Goal: Information Seeking & Learning: Learn about a topic

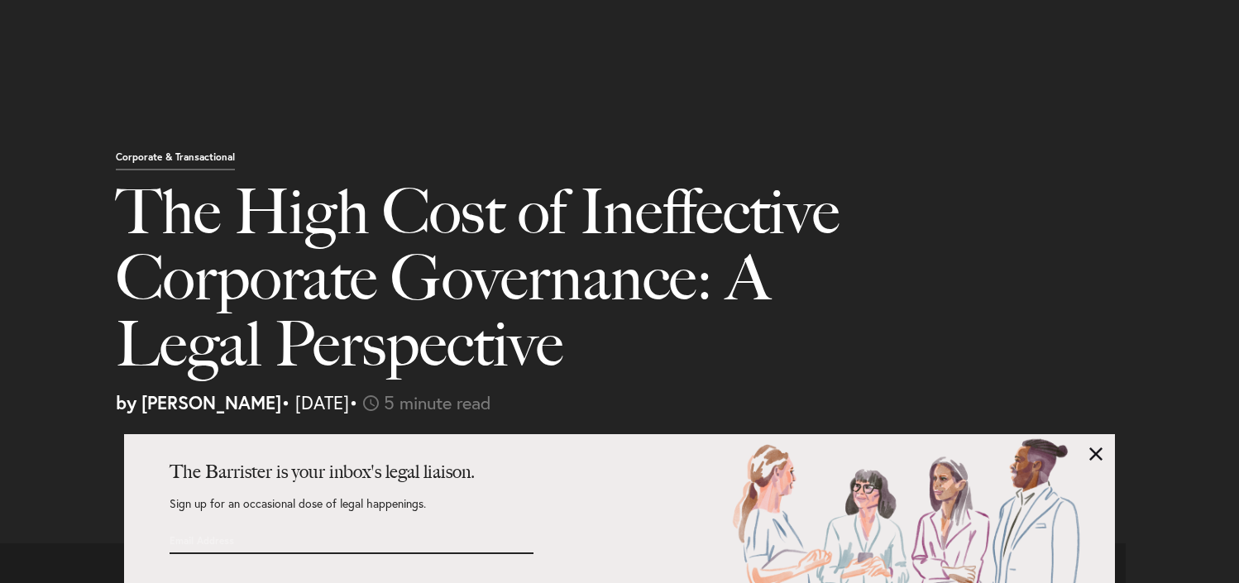
select select "US"
select select "Austin"
select select "Business and Civil Litigation"
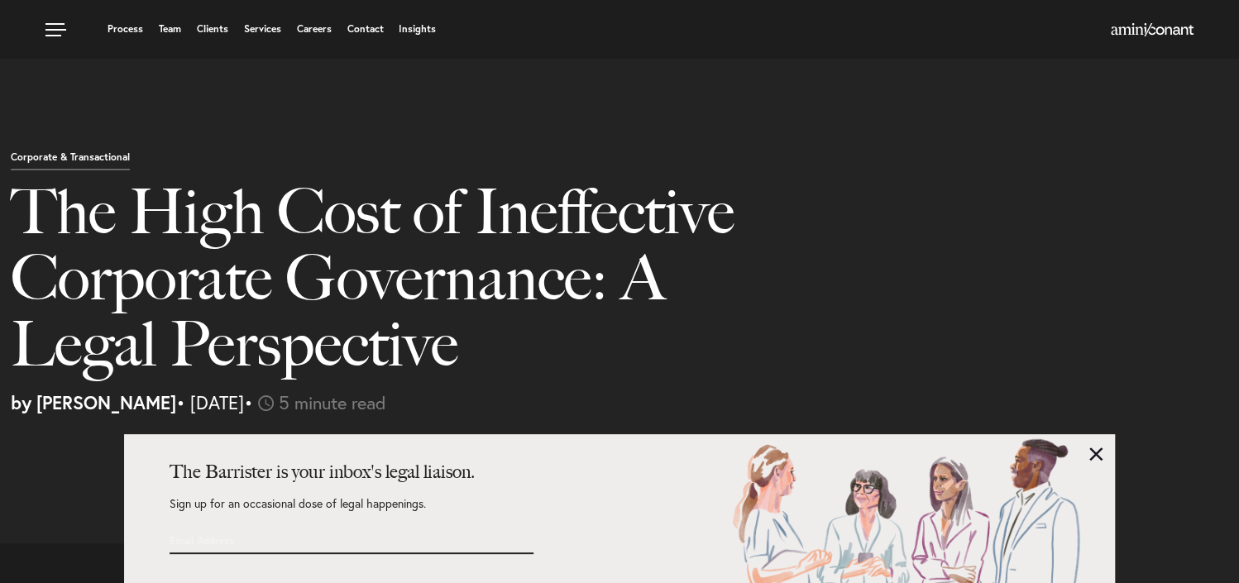
scroll to position [108, 0]
click at [124, 179] on h1 "The High Cost of Ineffective Corporate Governance: A Legal Perspective" at bounding box center [400, 286] width 778 height 215
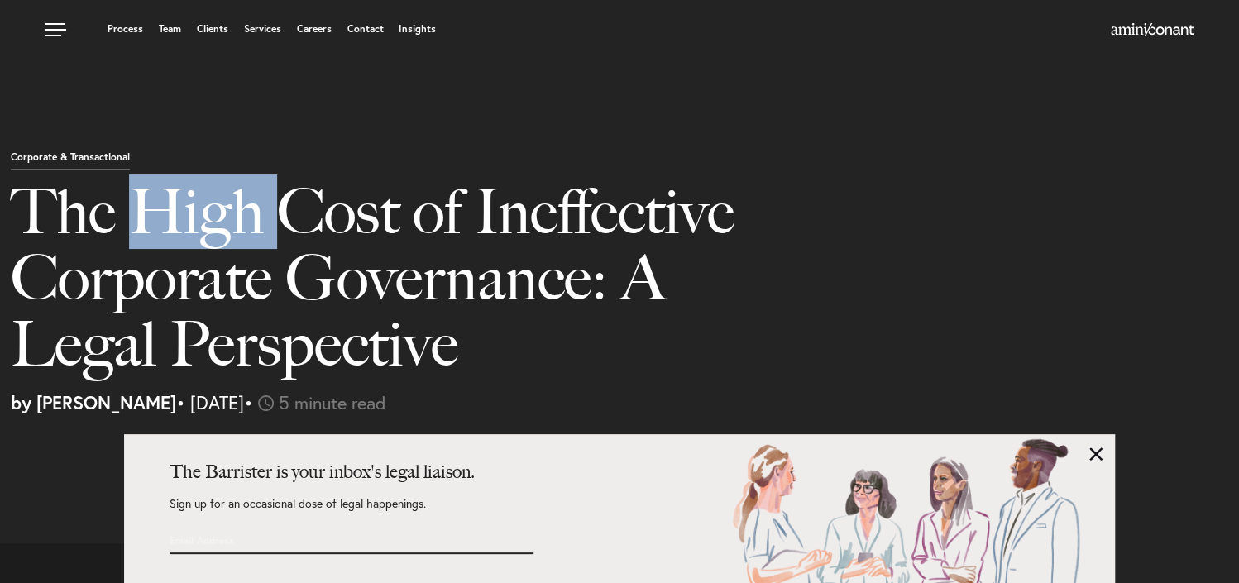
click at [124, 179] on h1 "The High Cost of Ineffective Corporate Governance: A Legal Perspective" at bounding box center [400, 286] width 778 height 215
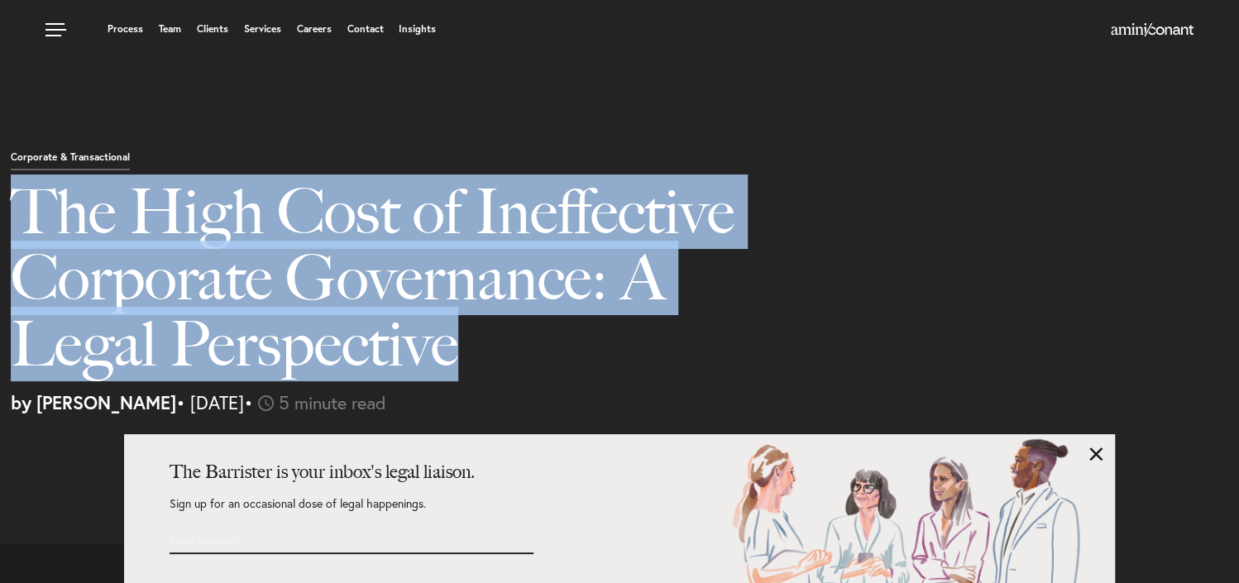
click at [124, 179] on h1 "The High Cost of Ineffective Corporate Governance: A Legal Perspective" at bounding box center [400, 286] width 778 height 215
copy div "The High Cost of Ineffective Corporate Governance: A Legal Perspective"
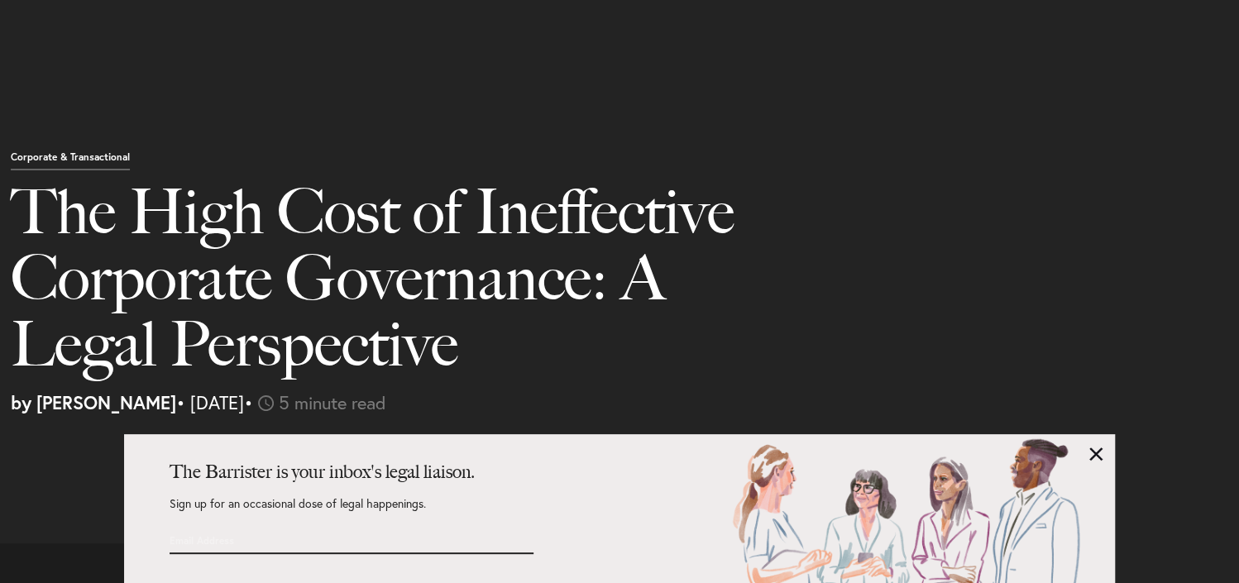
scroll to position [2429, 0]
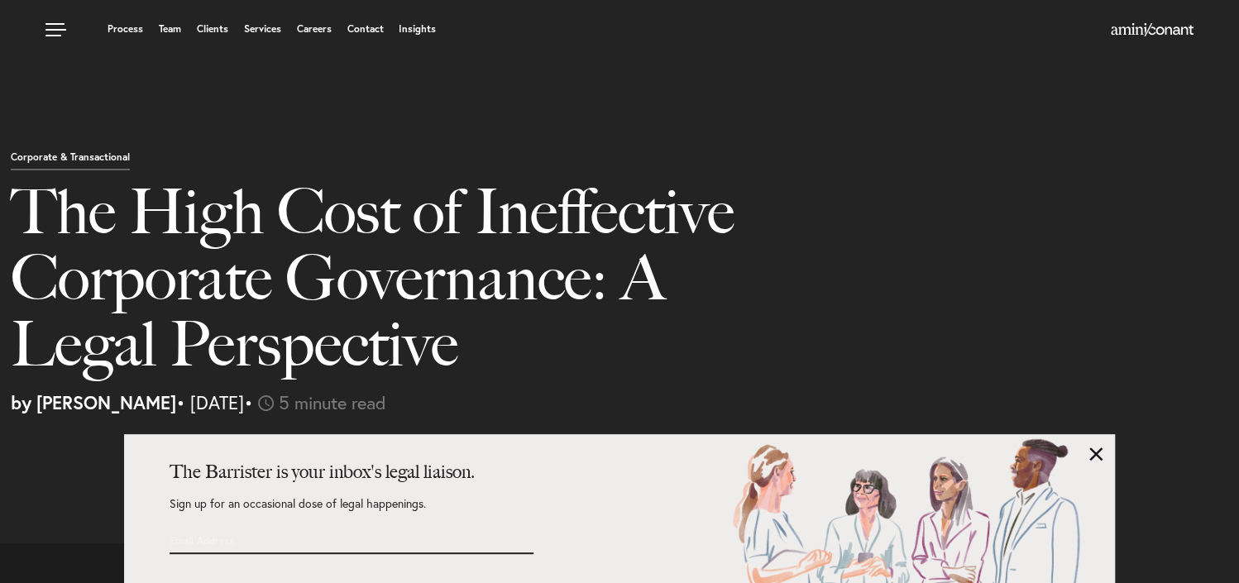
click at [255, 245] on h1 "The High Cost of Ineffective Corporate Governance: A Legal Perspective" at bounding box center [400, 286] width 778 height 215
click at [255, 243] on h1 "The High Cost of Ineffective Corporate Governance: A Legal Perspective" at bounding box center [400, 286] width 778 height 215
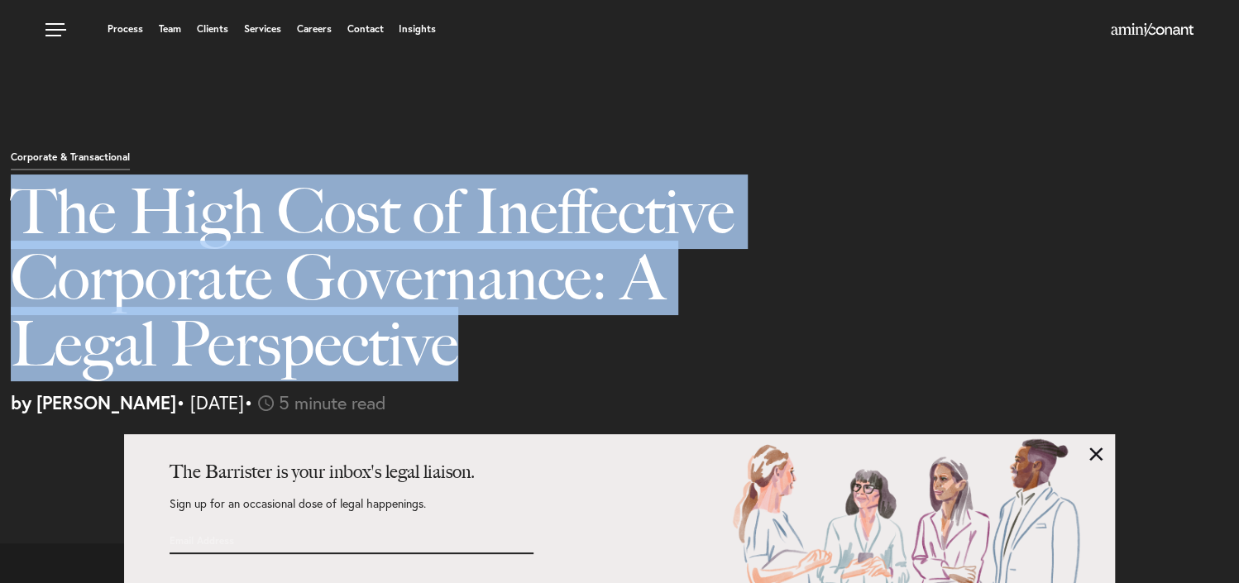
click at [255, 243] on h1 "The High Cost of Ineffective Corporate Governance: A Legal Perspective" at bounding box center [400, 286] width 778 height 215
copy div "The High Cost of Ineffective Corporate Governance: A Legal Perspective"
